Goal: Task Accomplishment & Management: Use online tool/utility

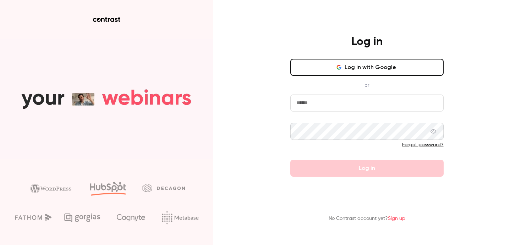
click at [323, 67] on button "Log in with Google" at bounding box center [366, 67] width 153 height 17
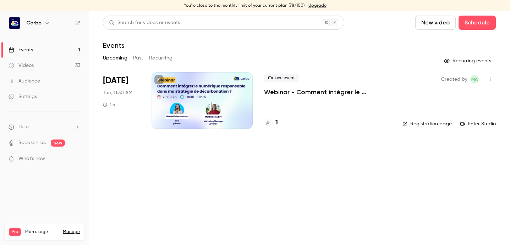
click at [57, 59] on link "Videos 33" at bounding box center [44, 66] width 89 height 16
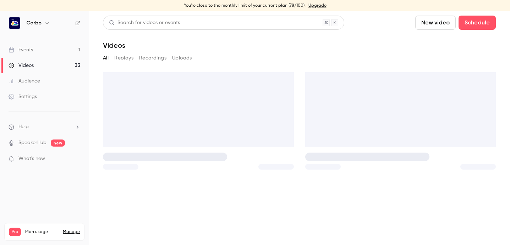
click at [49, 48] on link "Events 1" at bounding box center [44, 50] width 89 height 16
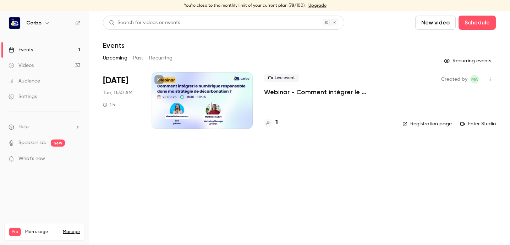
click at [204, 105] on div at bounding box center [201, 100] width 101 height 57
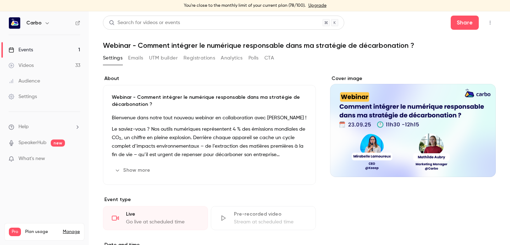
click at [195, 60] on button "Registrations" at bounding box center [199, 57] width 32 height 11
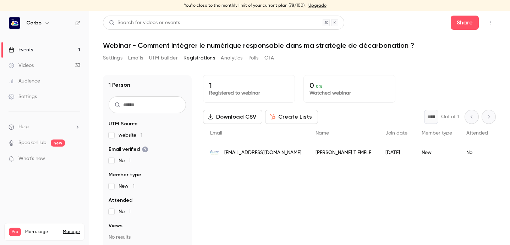
click at [166, 59] on button "UTM builder" at bounding box center [163, 57] width 29 height 11
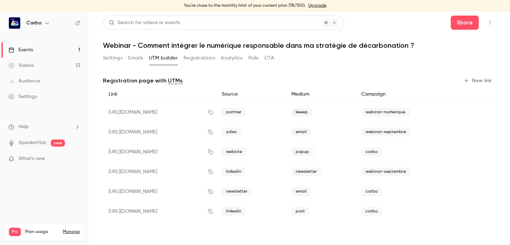
click at [480, 78] on button "New link" at bounding box center [477, 80] width 35 height 11
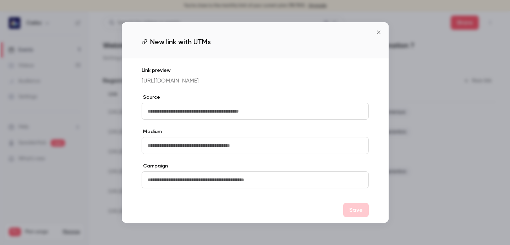
click at [322, 115] on input "text" at bounding box center [255, 111] width 227 height 17
type input "********"
click at [294, 150] on input "text" at bounding box center [255, 145] width 227 height 17
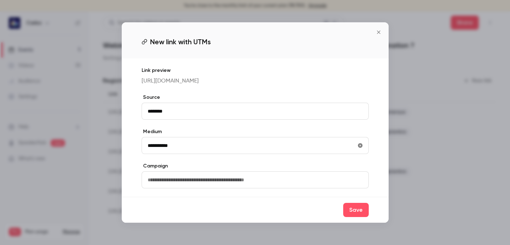
type input "**********"
click at [261, 189] on input "text" at bounding box center [255, 180] width 227 height 17
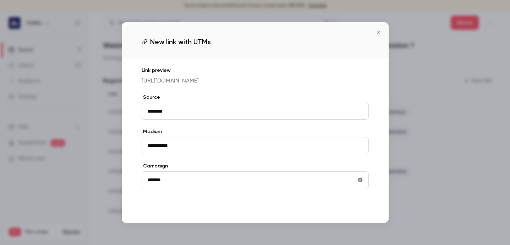
type input "*******"
click at [359, 217] on button "Save" at bounding box center [356, 210] width 26 height 14
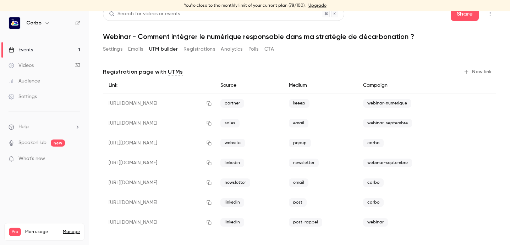
scroll to position [12, 0]
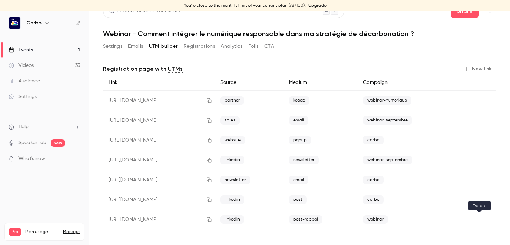
click at [482, 218] on icon "button" at bounding box center [484, 220] width 4 height 5
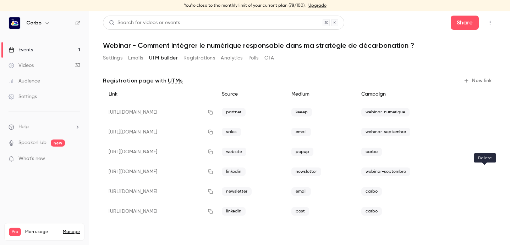
scroll to position [0, 0]
click at [476, 82] on button "New link" at bounding box center [477, 80] width 35 height 11
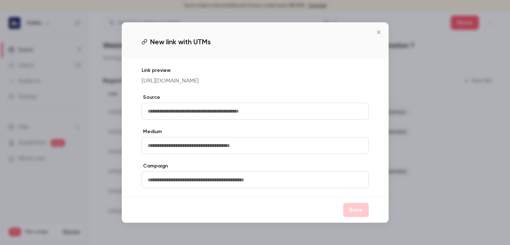
click at [234, 117] on input "text" at bounding box center [255, 111] width 227 height 17
type input "********"
click at [215, 154] on input "text" at bounding box center [255, 145] width 227 height 17
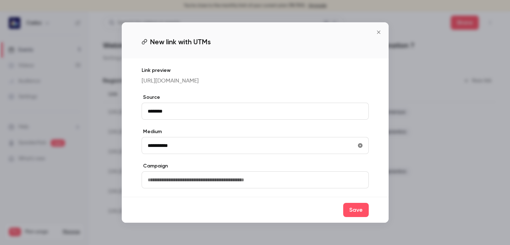
type input "**********"
click at [190, 186] on input "text" at bounding box center [255, 180] width 227 height 17
type input "*****"
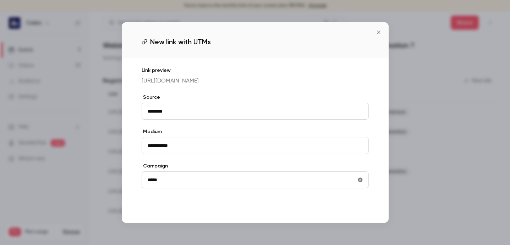
click at [352, 217] on button "Save" at bounding box center [356, 210] width 26 height 14
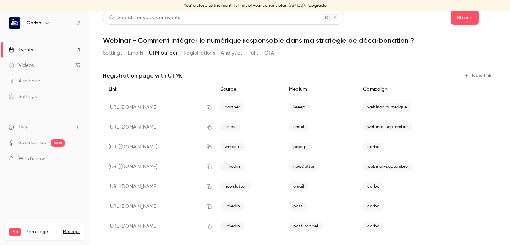
scroll to position [12, 0]
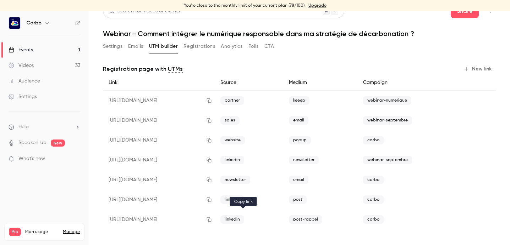
click at [212, 220] on icon "button" at bounding box center [209, 219] width 6 height 5
click at [212, 201] on icon "button" at bounding box center [209, 200] width 6 height 5
click at [212, 202] on icon "button" at bounding box center [209, 200] width 6 height 5
click at [113, 46] on button "Settings" at bounding box center [113, 46] width 20 height 11
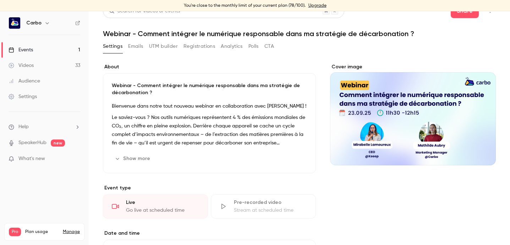
click at [209, 49] on button "Registrations" at bounding box center [199, 46] width 32 height 11
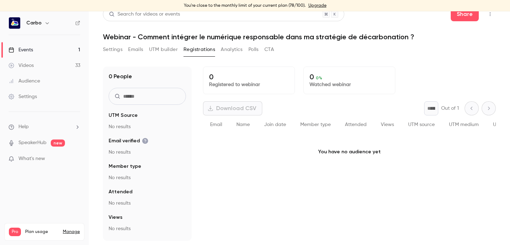
scroll to position [9, 0]
